Goal: Task Accomplishment & Management: Manage account settings

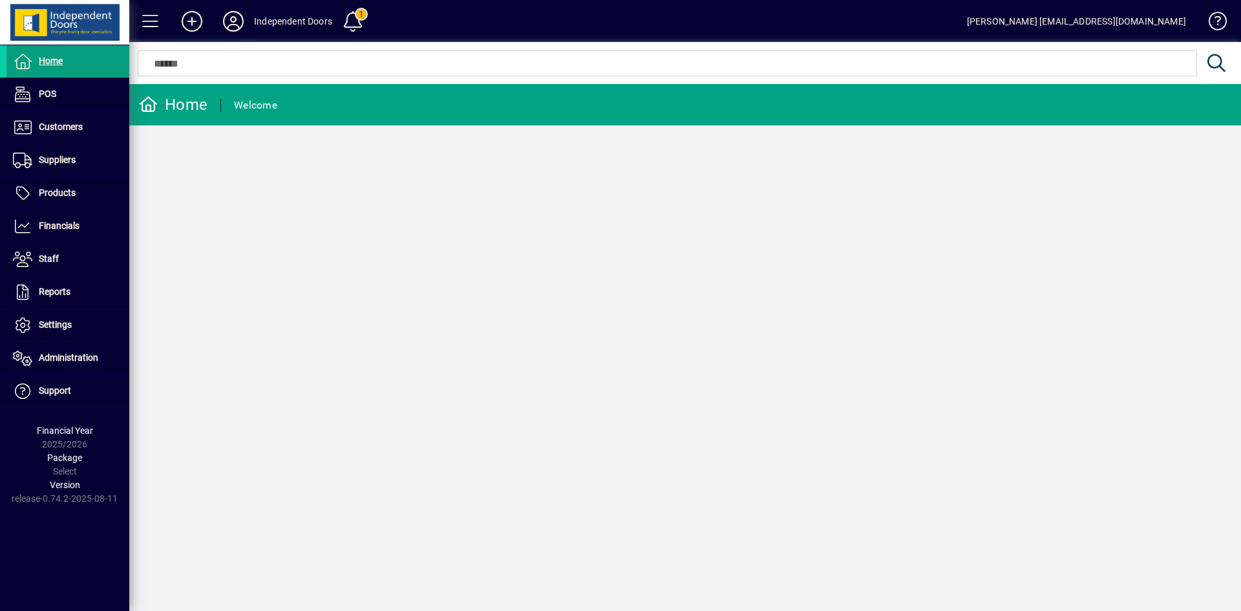
click at [236, 16] on icon at bounding box center [233, 21] width 26 height 21
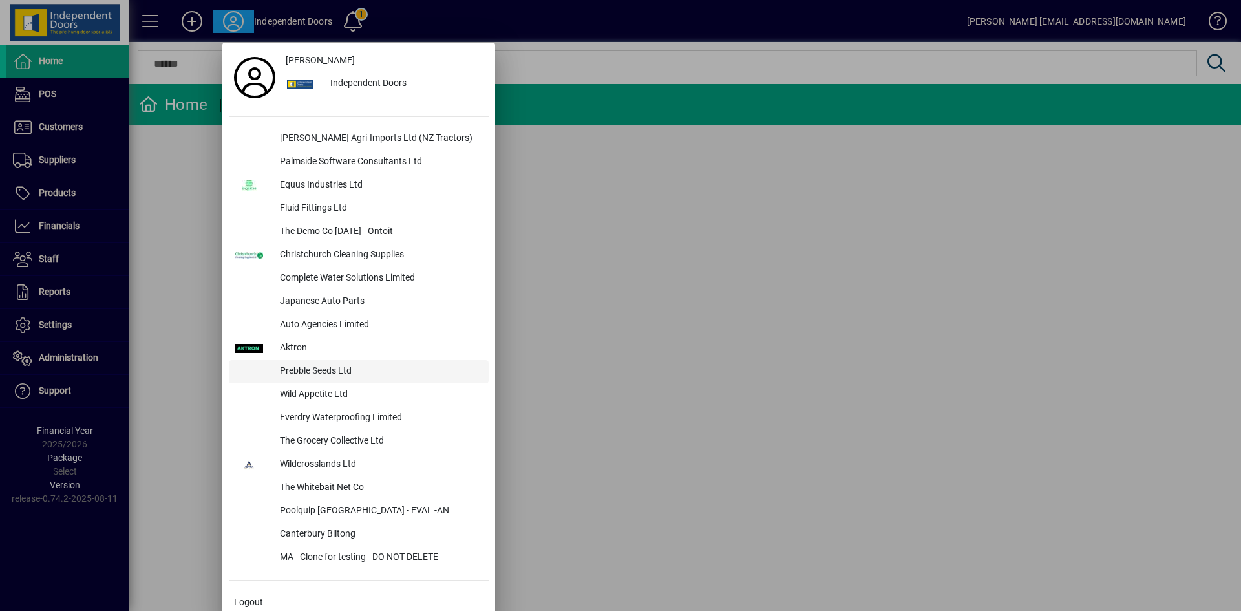
click at [322, 365] on div "Prebble Seeds Ltd" at bounding box center [379, 371] width 219 height 23
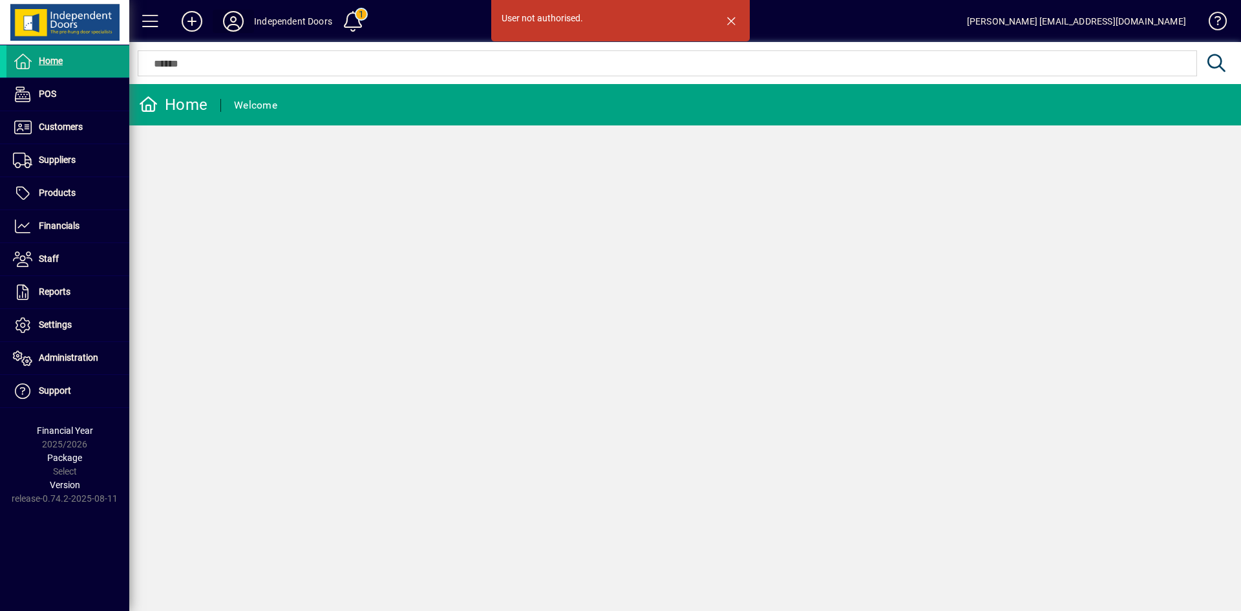
click at [229, 23] on icon at bounding box center [233, 21] width 26 height 21
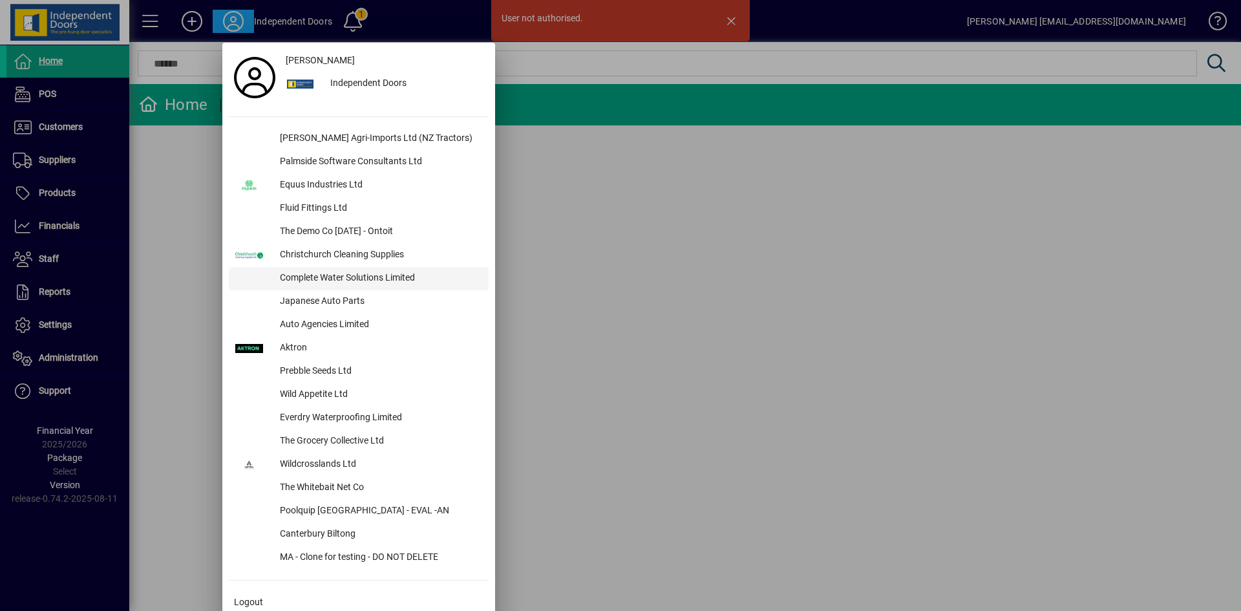
click at [376, 278] on div "Complete Water Solutions Limited" at bounding box center [379, 278] width 219 height 23
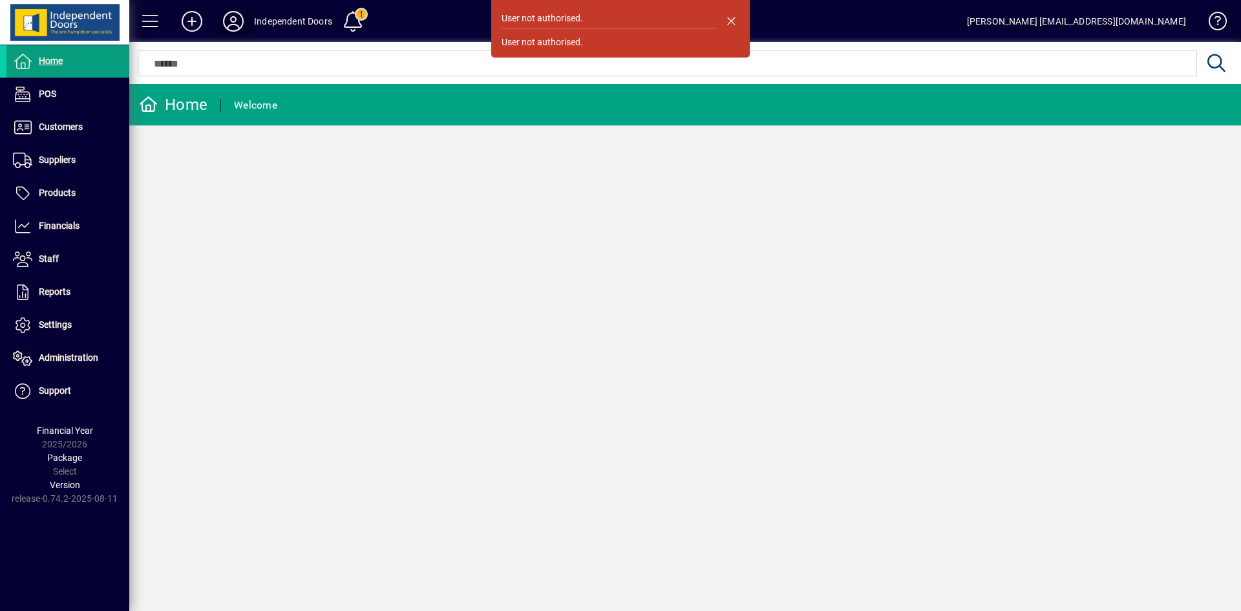
click at [229, 19] on icon at bounding box center [233, 21] width 26 height 21
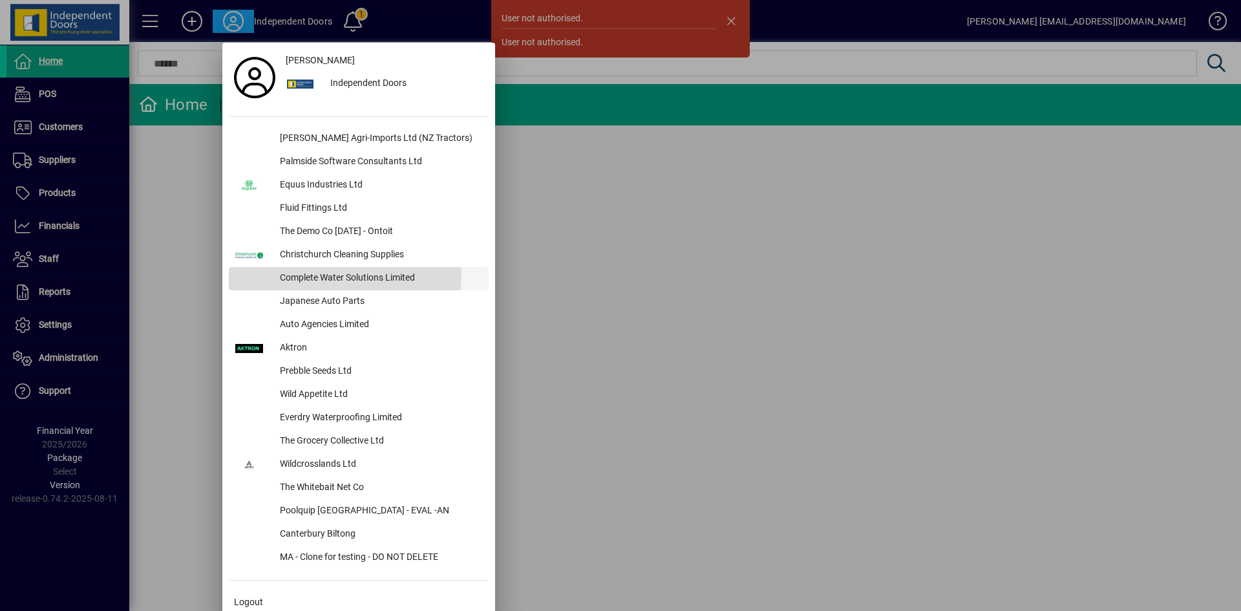
click at [345, 275] on div "Complete Water Solutions Limited" at bounding box center [379, 278] width 219 height 23
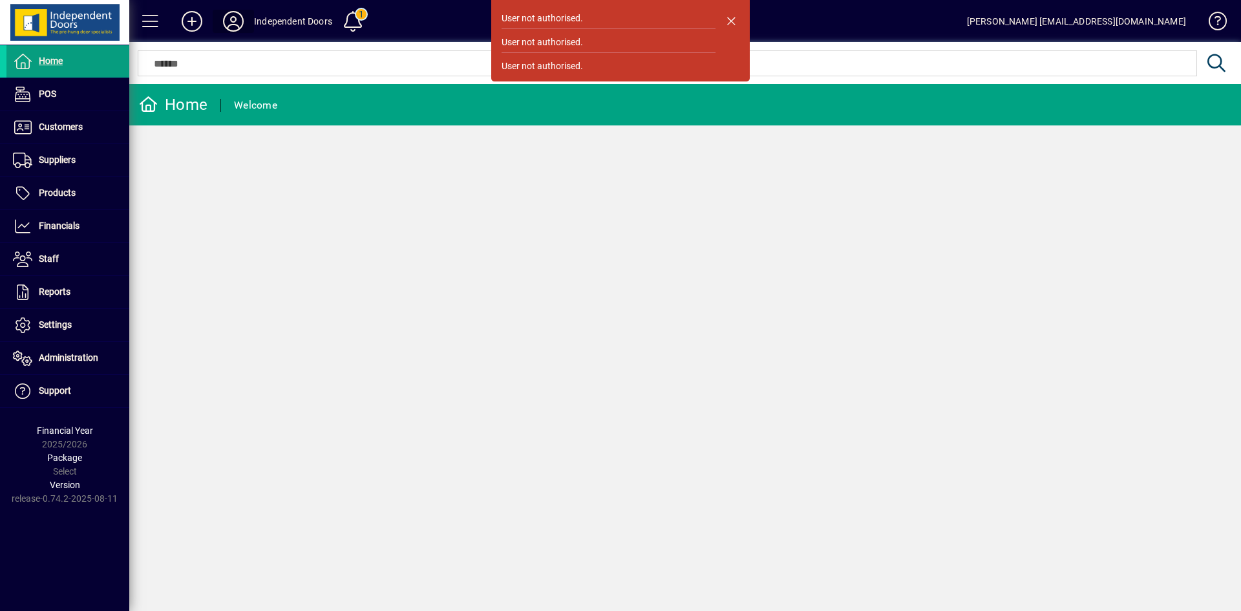
click at [233, 14] on icon at bounding box center [233, 21] width 26 height 21
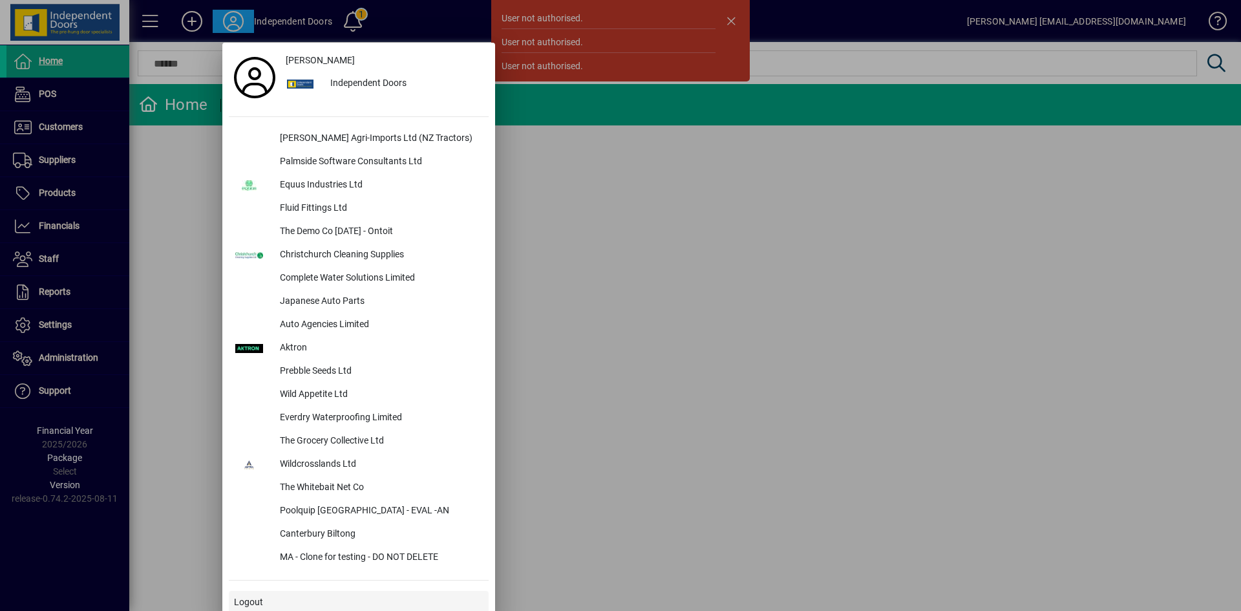
drag, startPoint x: 272, startPoint y: 601, endPoint x: 283, endPoint y: 593, distance: 13.8
click at [272, 601] on span at bounding box center [359, 602] width 260 height 31
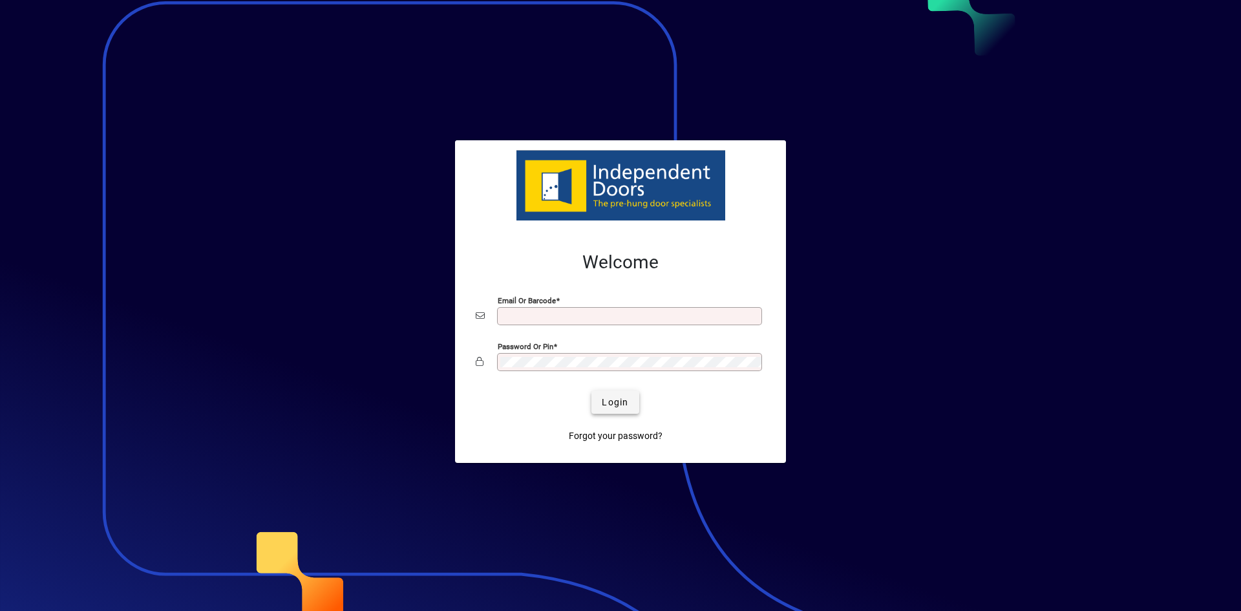
type input "**********"
click at [615, 398] on span "Login" at bounding box center [615, 403] width 27 height 14
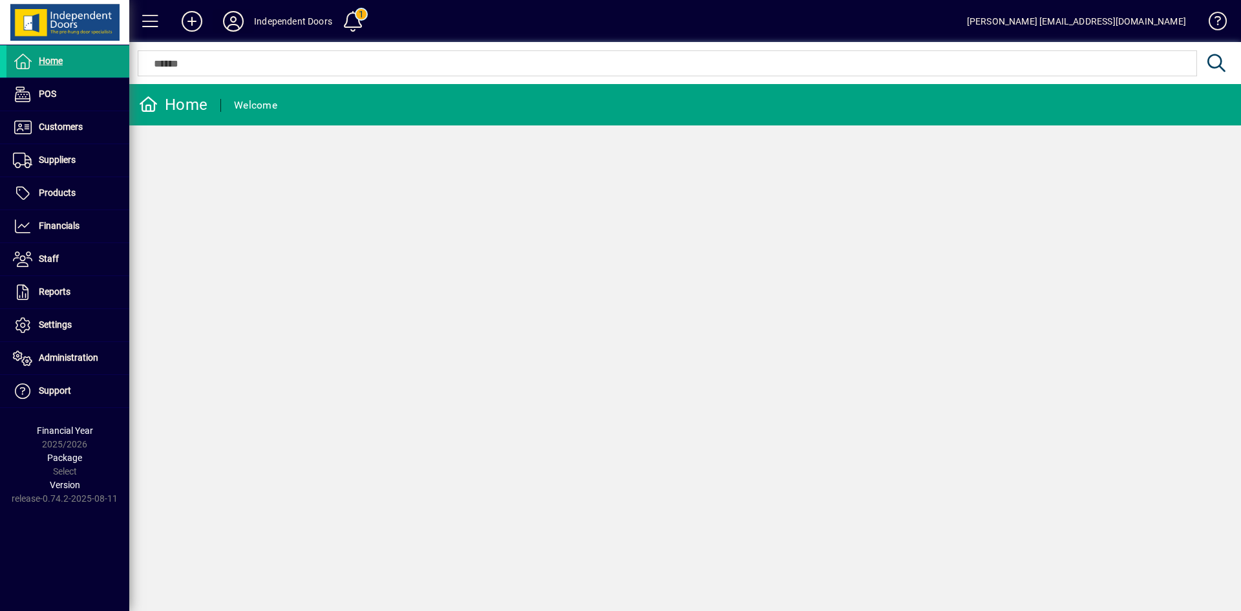
click at [230, 16] on icon at bounding box center [233, 21] width 26 height 21
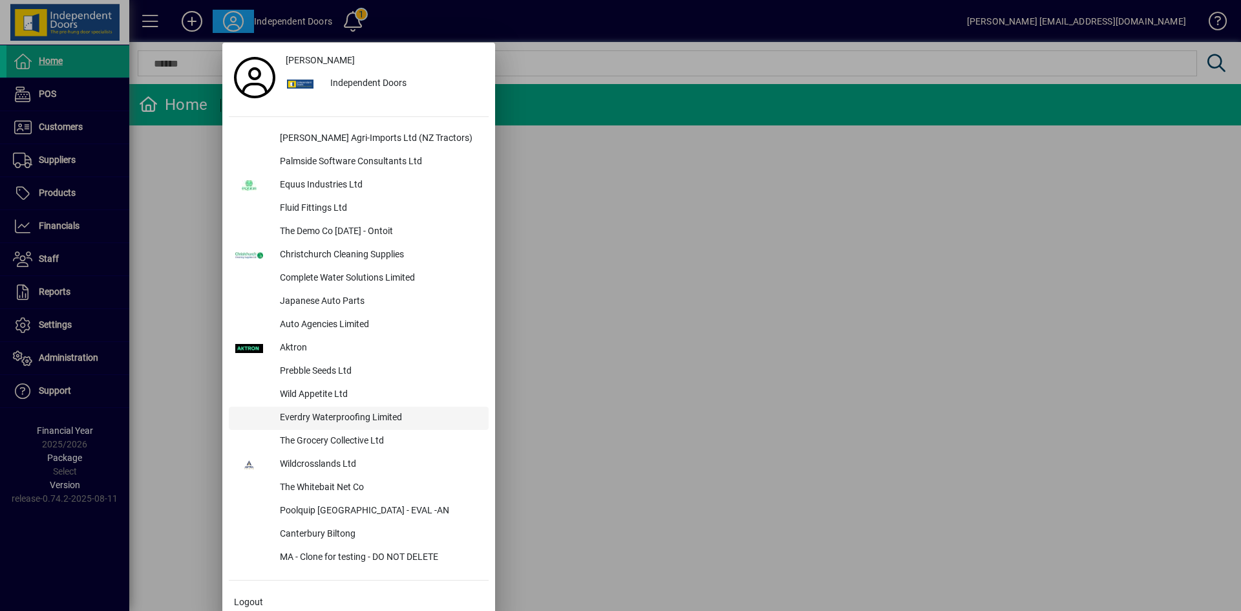
click at [333, 416] on div "Everdry Waterproofing Limited" at bounding box center [379, 418] width 219 height 23
